Goal: Information Seeking & Learning: Understand process/instructions

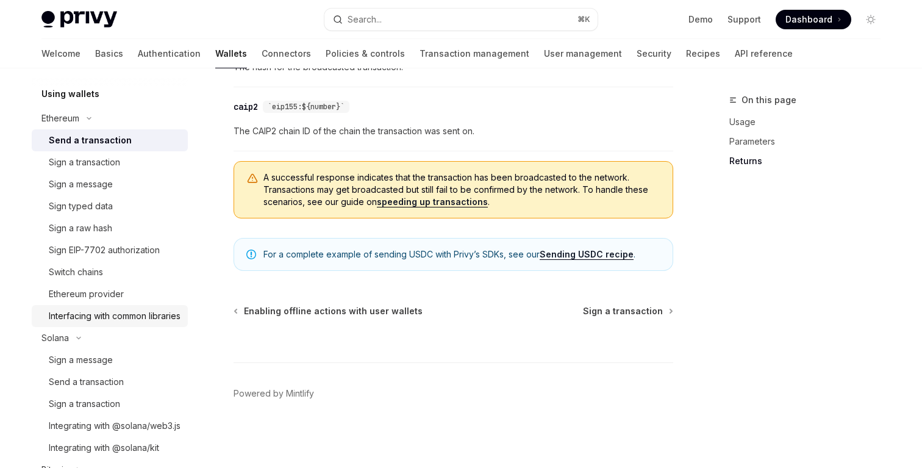
scroll to position [313, 0]
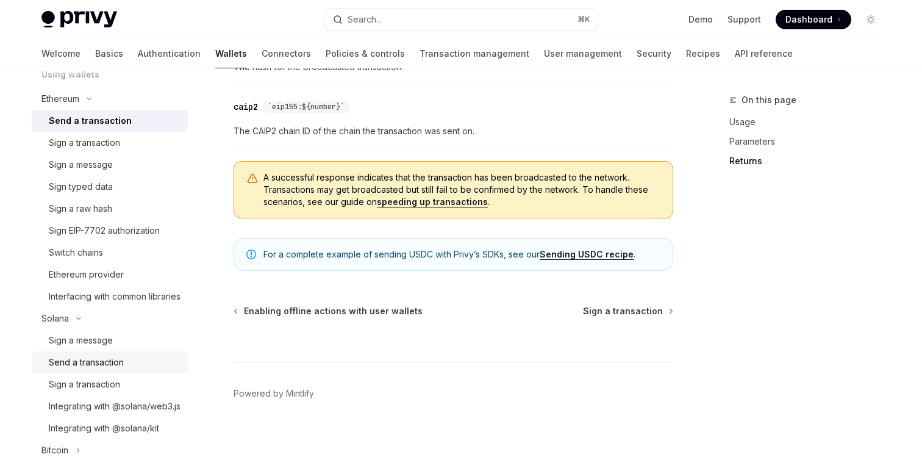
click at [117, 369] on div "Send a transaction" at bounding box center [86, 362] width 75 height 15
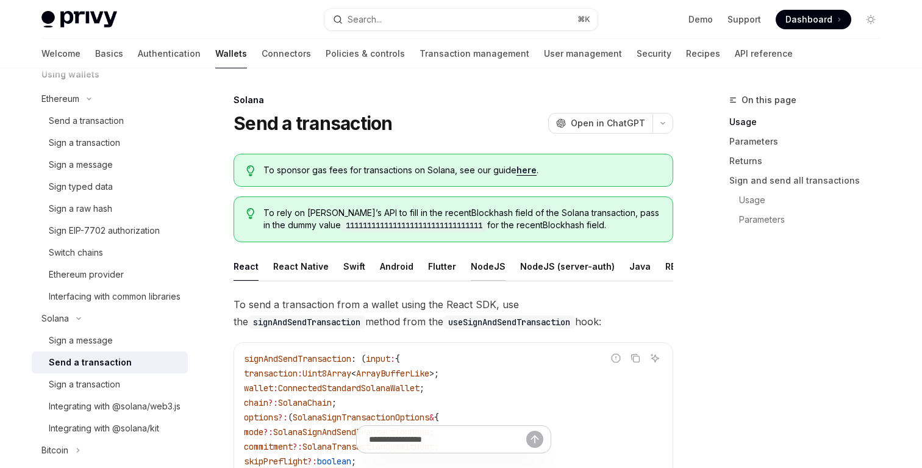
click at [474, 268] on div "NodeJS" at bounding box center [488, 266] width 35 height 29
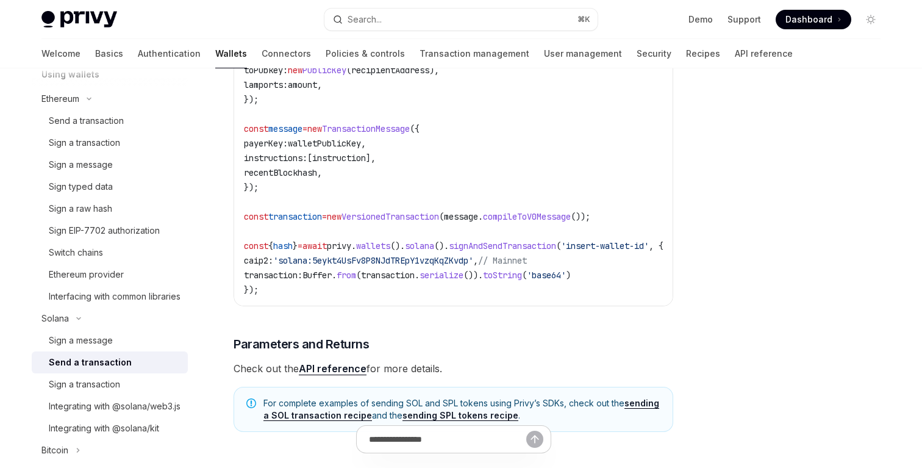
scroll to position [479, 0]
drag, startPoint x: 432, startPoint y: 248, endPoint x: 490, endPoint y: 242, distance: 58.2
click at [490, 242] on span "const { hash } = await privy . wallets (). solana (). signAndSendTransaction ( …" at bounding box center [453, 247] width 419 height 11
click at [489, 242] on span "signAndSendTransaction" at bounding box center [502, 247] width 107 height 11
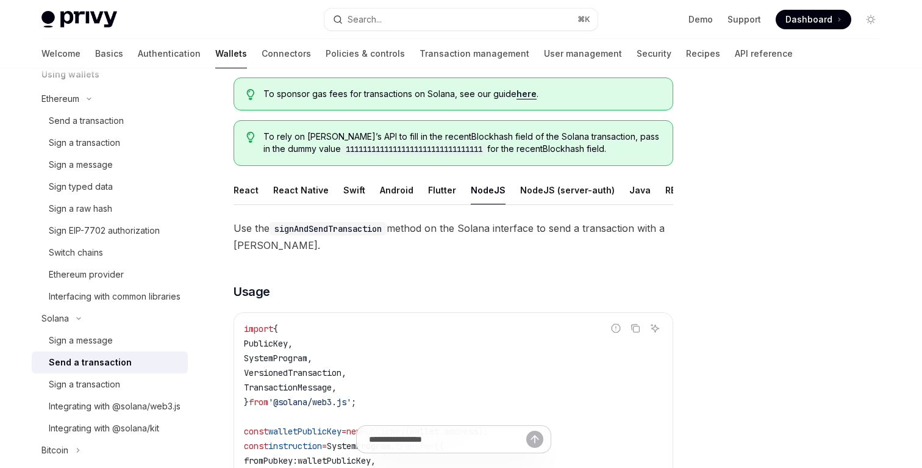
scroll to position [77, 0]
click at [529, 190] on div "NodeJS (server-auth)" at bounding box center [567, 189] width 94 height 29
type textarea "*"
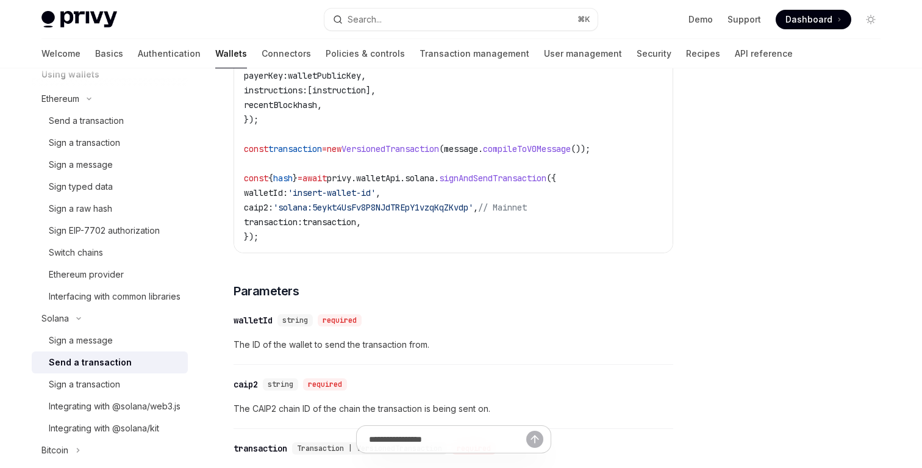
scroll to position [795, 0]
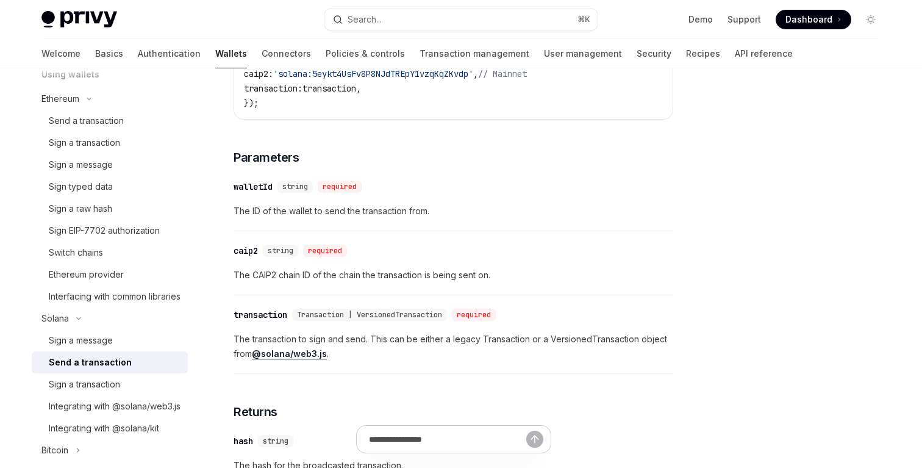
click at [460, 231] on div "​ walletId string required The ID of the wallet to send the transaction from." at bounding box center [453, 202] width 440 height 58
click at [460, 208] on span "The ID of the wallet to send the transaction from." at bounding box center [453, 211] width 440 height 15
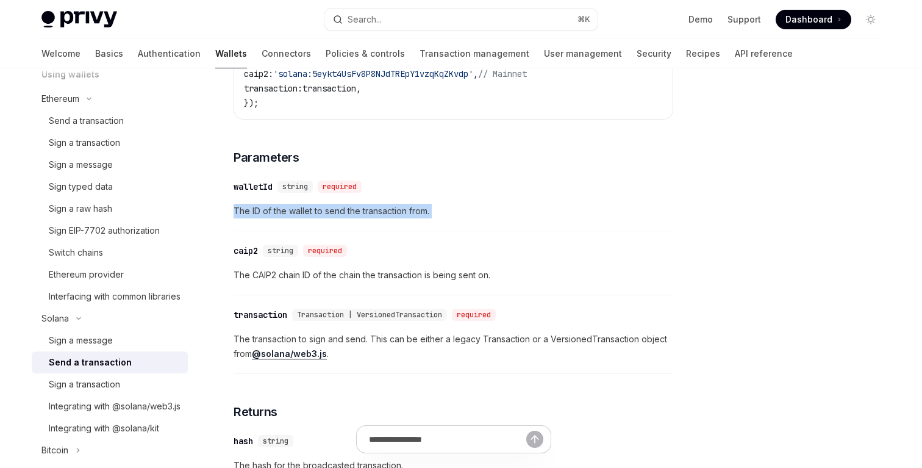
click at [460, 208] on span "The ID of the wallet to send the transaction from." at bounding box center [453, 211] width 440 height 15
click at [494, 205] on div "​ walletId string required The ID of the wallet to send the transaction from." at bounding box center [453, 202] width 440 height 58
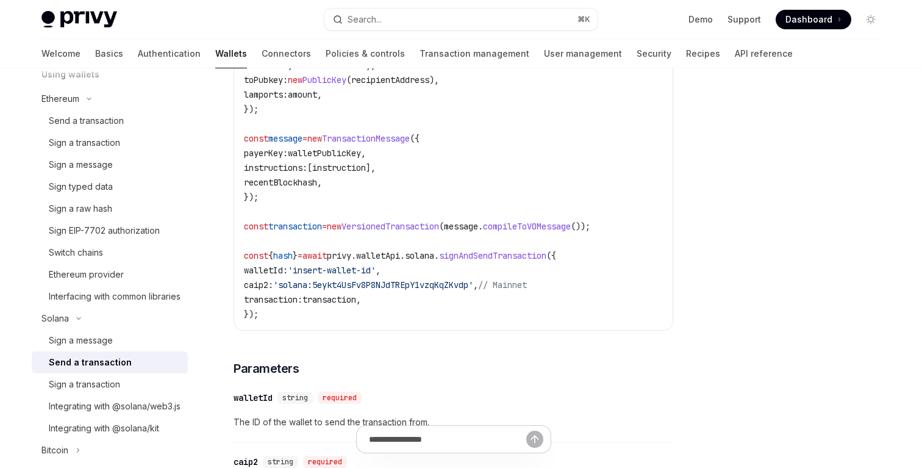
scroll to position [518, 0]
